Goal: Task Accomplishment & Management: Manage account settings

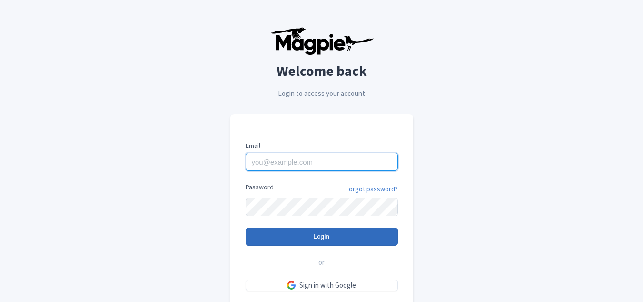
type input "aurore.vergnolle@ceetiz.com"
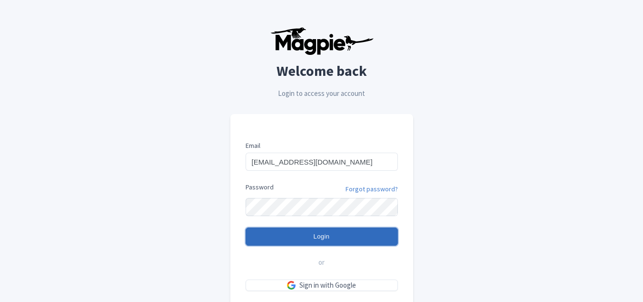
click at [368, 240] on input "Login" at bounding box center [322, 236] width 152 height 18
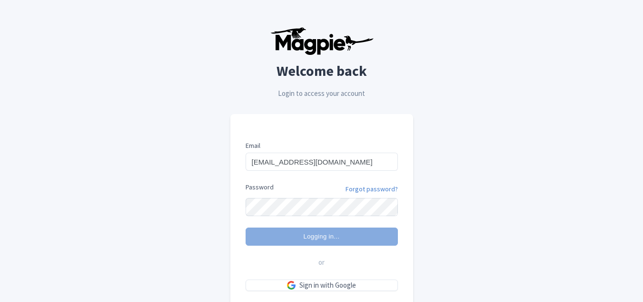
type input "Logging in..."
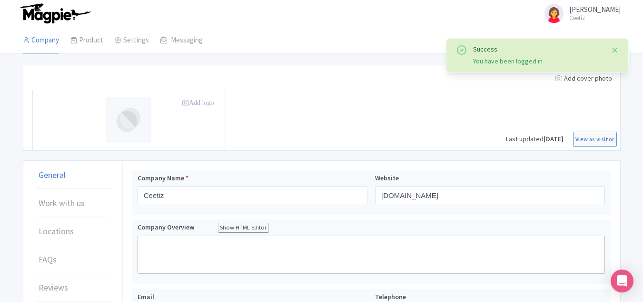
click at [615, 50] on button "Close" at bounding box center [616, 49] width 8 height 11
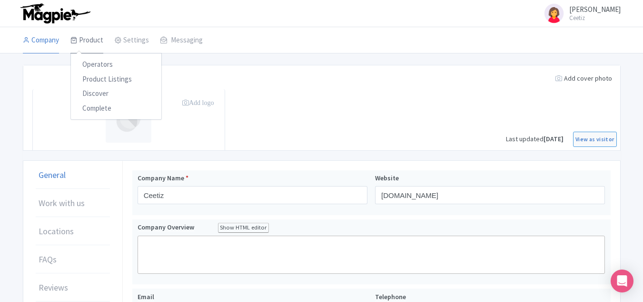
click at [85, 35] on link "Product" at bounding box center [86, 40] width 33 height 27
click at [129, 40] on link "Settings" at bounding box center [132, 40] width 34 height 27
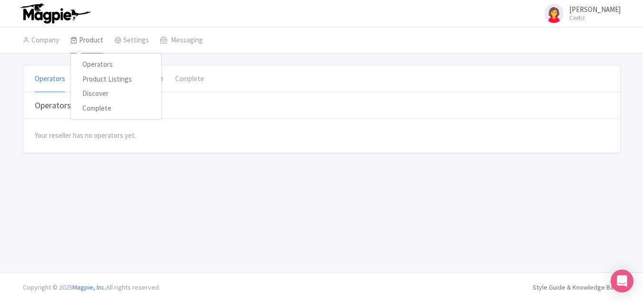
click at [82, 43] on link "Product" at bounding box center [86, 40] width 33 height 27
click at [98, 77] on link "Product Listings" at bounding box center [116, 79] width 90 height 15
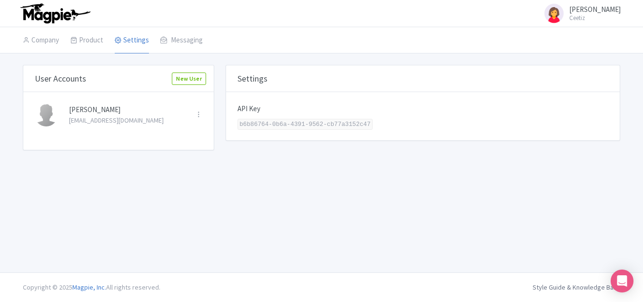
click at [383, 247] on div "Aurore Vergnolle Ceetiz Users Settings Sign out Company Product Operators Produ…" at bounding box center [321, 136] width 643 height 272
drag, startPoint x: 395, startPoint y: 214, endPoint x: 399, endPoint y: 220, distance: 6.6
click at [394, 214] on div "Aurore Vergnolle Ceetiz Users Settings Sign out Company Product Operators Produ…" at bounding box center [321, 136] width 643 height 272
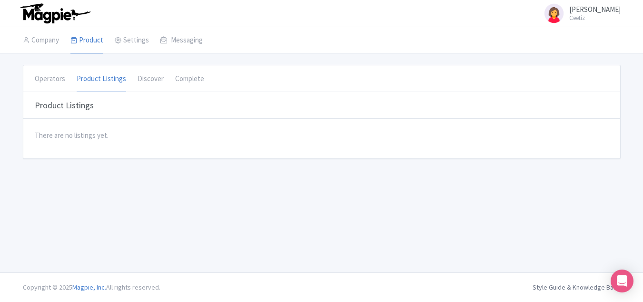
click at [390, 70] on div "Operators Product Listings Discover Complete" at bounding box center [321, 78] width 597 height 27
